Goal: Task Accomplishment & Management: Use online tool/utility

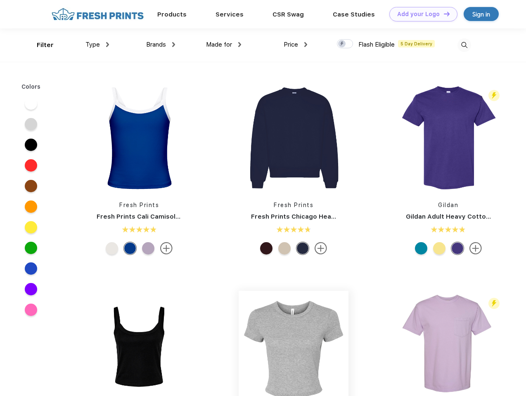
scroll to position [0, 0]
click at [420, 14] on link "Add your Logo Design Tool" at bounding box center [423, 14] width 68 height 14
click at [0, 0] on div "Design Tool" at bounding box center [0, 0] width 0 height 0
click at [443, 14] on link "Add your Logo Design Tool" at bounding box center [423, 14] width 68 height 14
click at [40, 45] on div "Filter" at bounding box center [45, 44] width 17 height 9
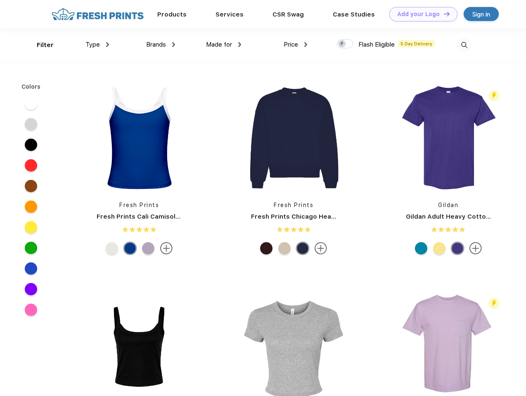
click at [97, 45] on span "Type" at bounding box center [92, 44] width 14 height 7
click at [161, 45] on span "Brands" at bounding box center [156, 44] width 20 height 7
click at [224, 45] on span "Made for" at bounding box center [219, 44] width 26 height 7
click at [296, 45] on span "Price" at bounding box center [291, 44] width 14 height 7
click at [345, 44] on div at bounding box center [345, 43] width 16 height 9
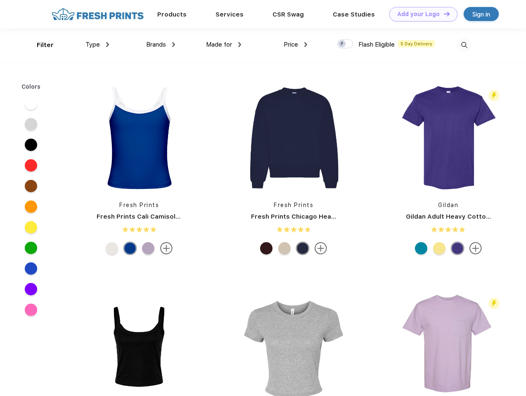
click at [342, 44] on input "checkbox" at bounding box center [339, 41] width 5 height 5
click at [464, 45] on img at bounding box center [464, 45] width 14 height 14
